Goal: Find contact information: Find contact information

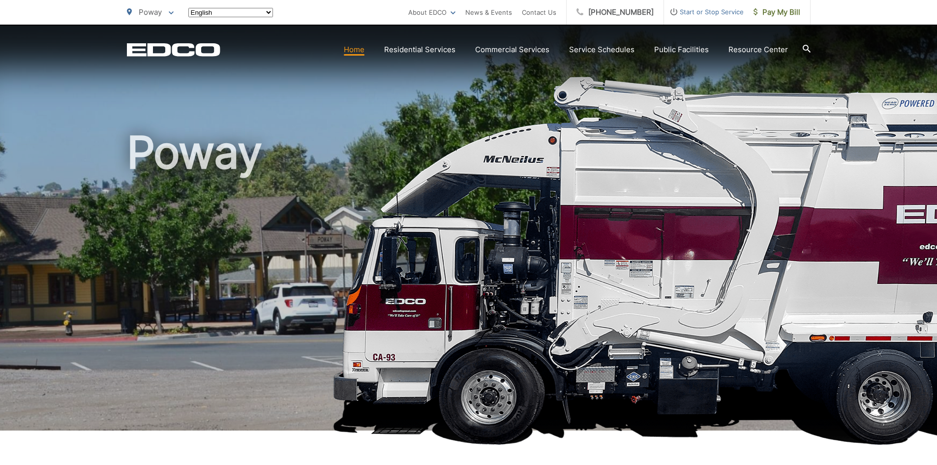
scroll to position [295, 0]
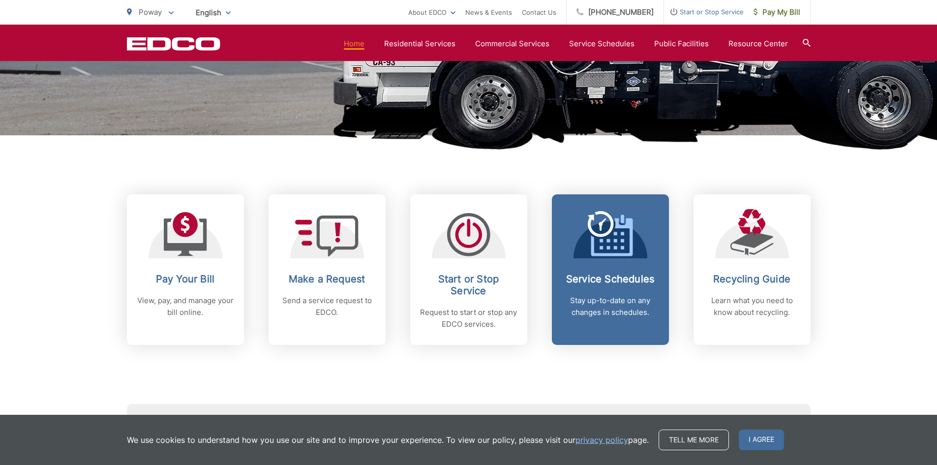
click at [611, 306] on p "Stay up-to-date on any changes in schedules." at bounding box center [610, 307] width 97 height 24
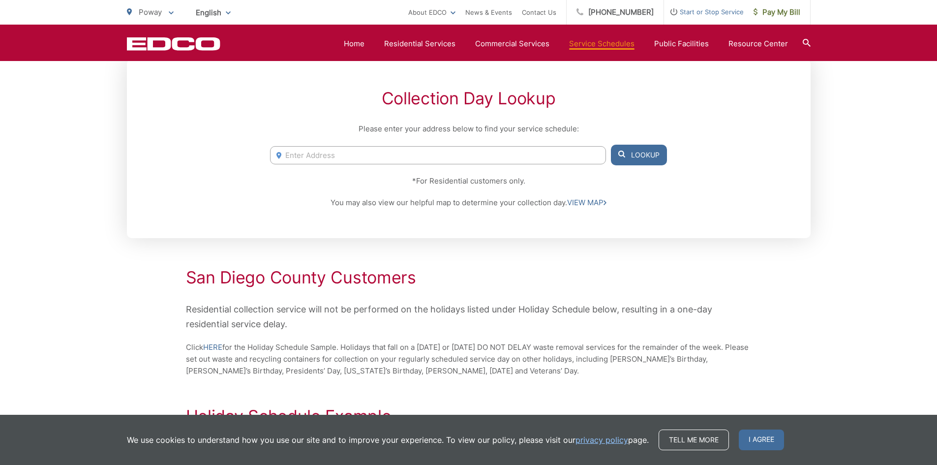
scroll to position [295, 0]
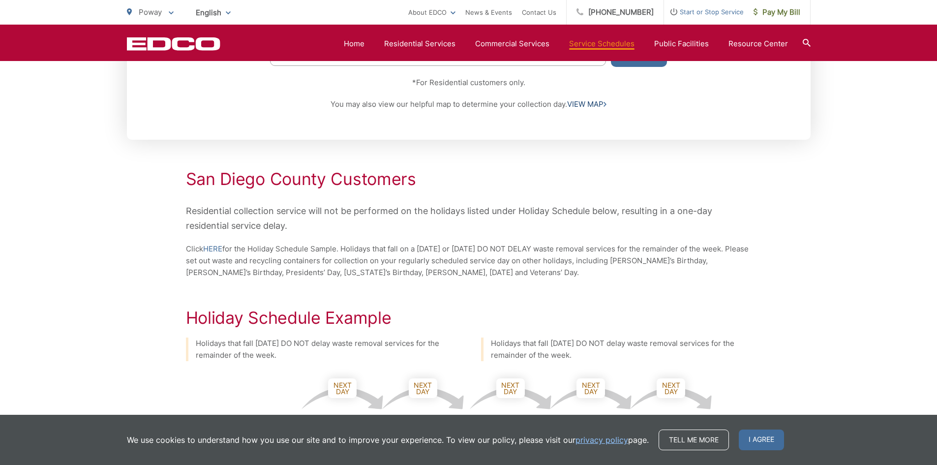
click at [586, 103] on link "VIEW MAP" at bounding box center [586, 104] width 39 height 12
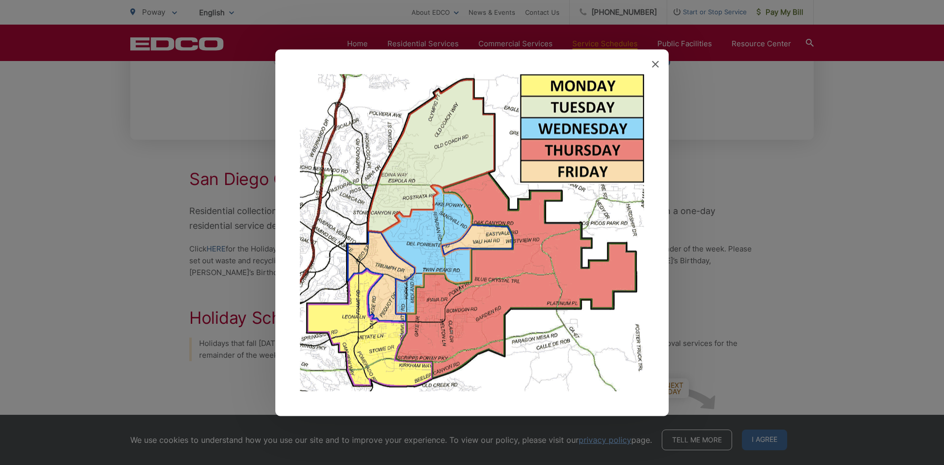
click at [124, 265] on div at bounding box center [472, 232] width 944 height 465
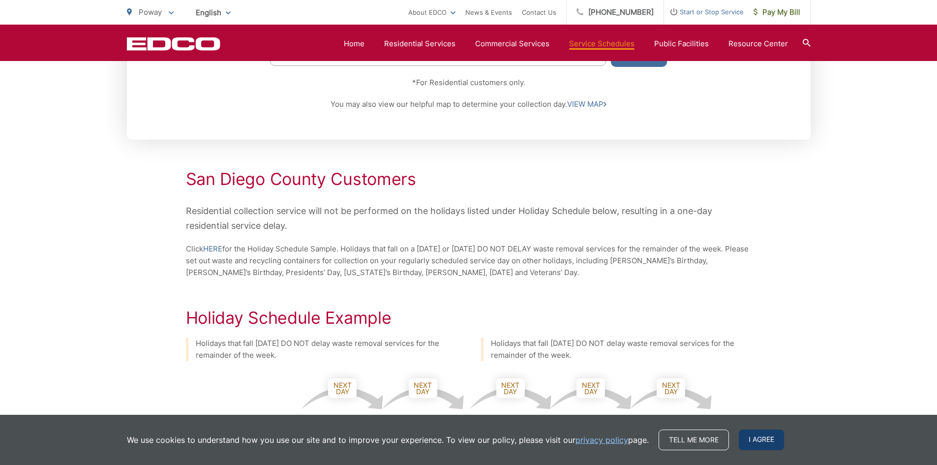
click at [756, 434] on span "I agree" at bounding box center [761, 439] width 45 height 21
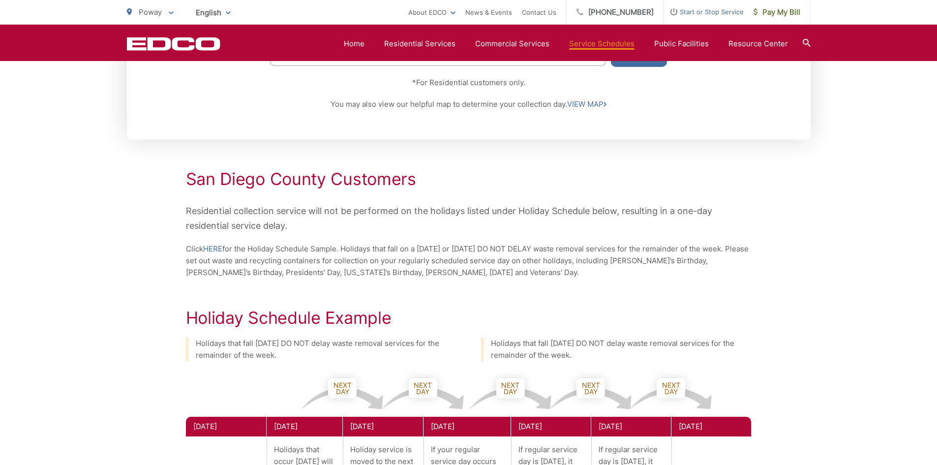
click at [81, 237] on div "Service Schedules Collection Day Lookup Please enter your address below to find…" at bounding box center [468, 296] width 937 height 1135
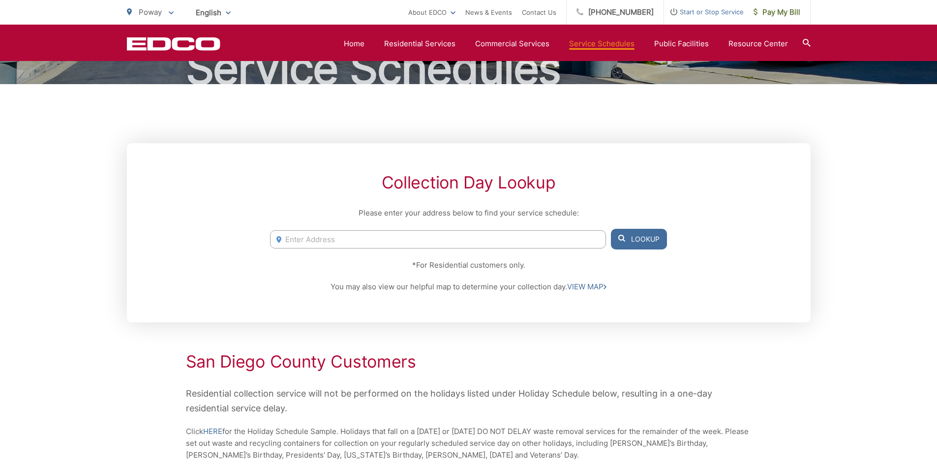
scroll to position [0, 0]
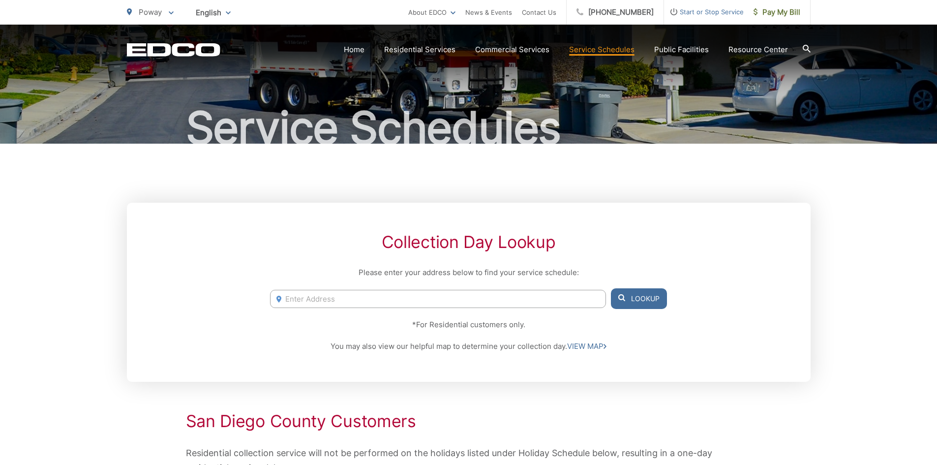
scroll to position [148, 0]
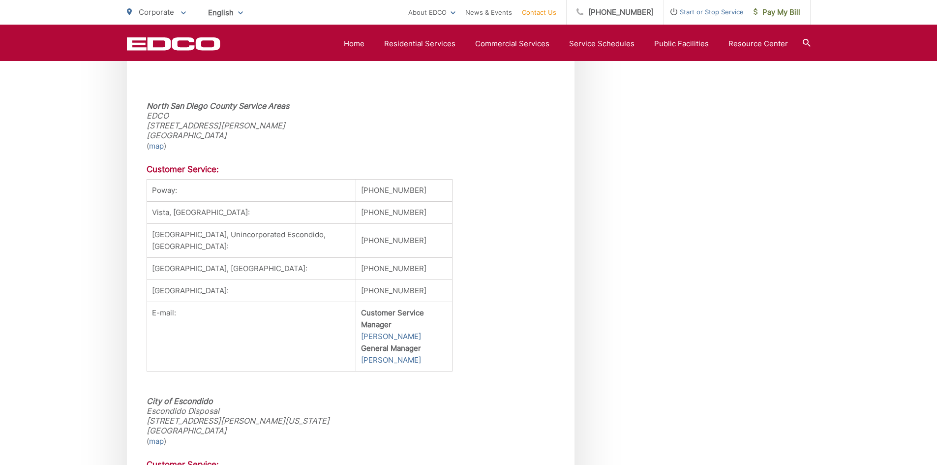
scroll to position [984, 0]
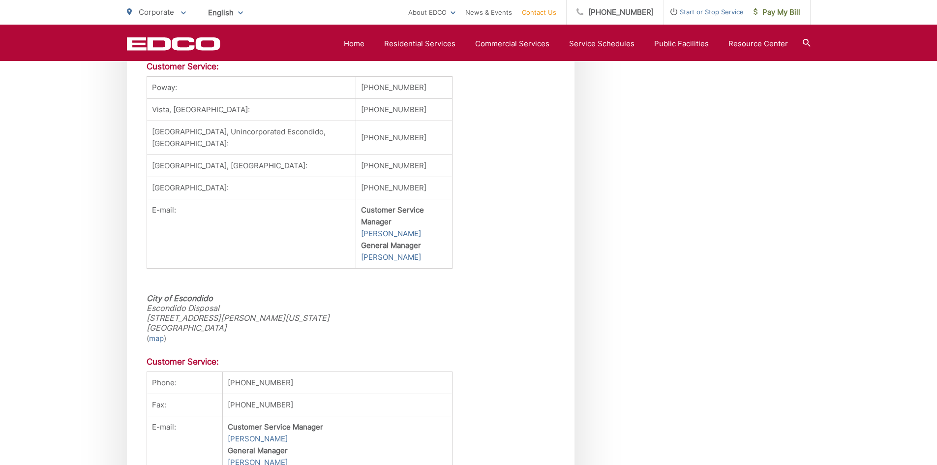
click at [529, 315] on address "City of Escondido Escondido Disposal [STREET_ADDRESS][PERSON_NAME][US_STATE] [G…" at bounding box center [351, 312] width 408 height 39
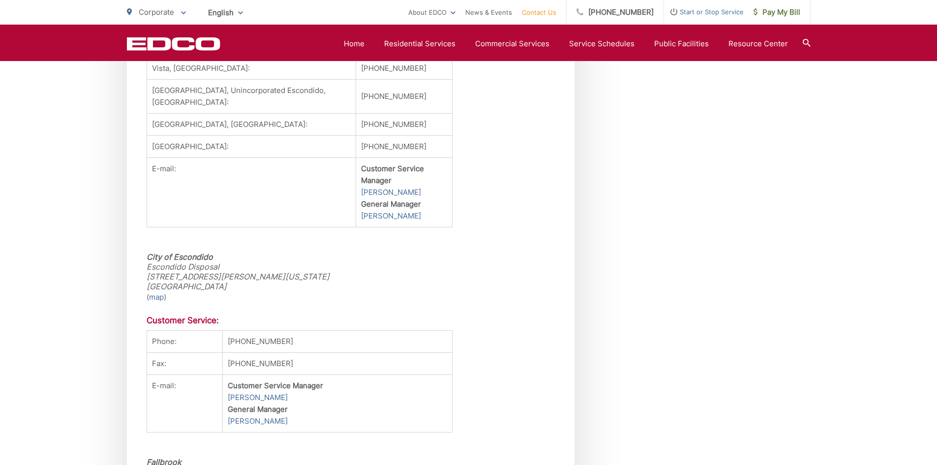
scroll to position [935, 0]
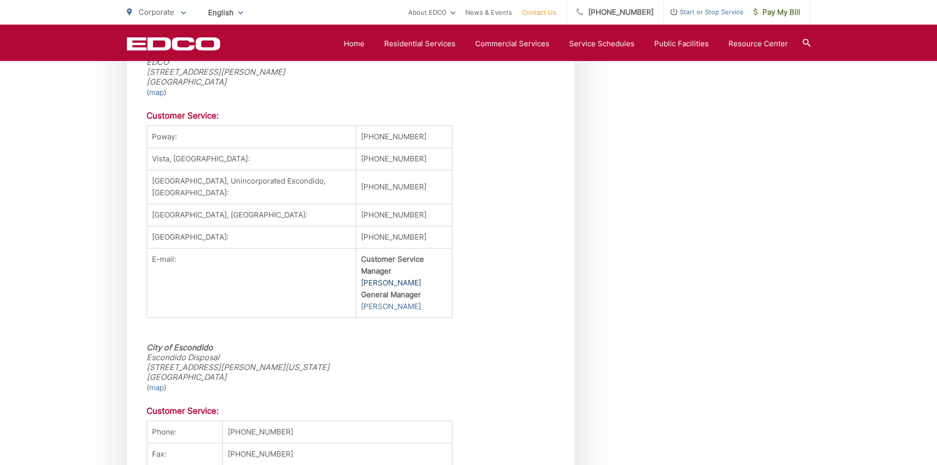
click at [379, 289] on link "[PERSON_NAME]" at bounding box center [391, 283] width 60 height 12
click at [393, 289] on link "[PERSON_NAME]" at bounding box center [391, 283] width 60 height 12
click at [375, 312] on link "[PERSON_NAME]" at bounding box center [391, 307] width 60 height 12
click at [386, 312] on link "[PERSON_NAME]" at bounding box center [391, 307] width 60 height 12
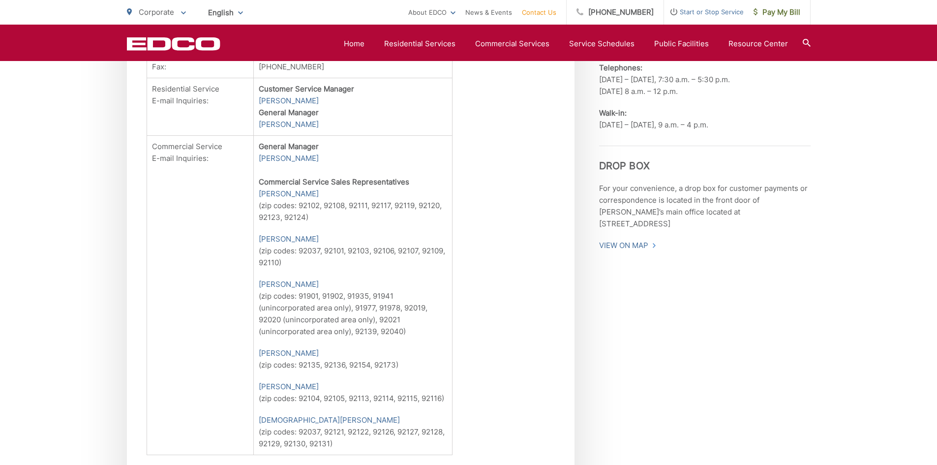
scroll to position [775, 0]
